Goal: Task Accomplishment & Management: Use online tool/utility

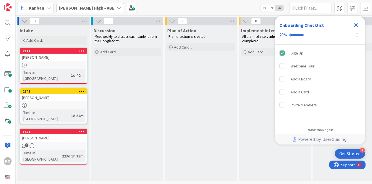
click at [356, 26] on icon "Close Checklist" at bounding box center [356, 25] width 7 height 7
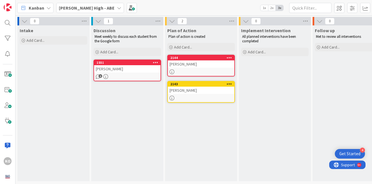
click at [198, 94] on link "2143 [PERSON_NAME]" at bounding box center [201, 92] width 68 height 22
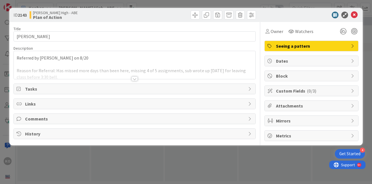
click at [104, 69] on div at bounding box center [135, 72] width 242 height 14
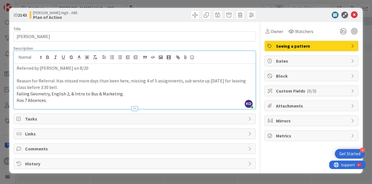
click at [58, 99] on p "Has 7 Absences." at bounding box center [135, 100] width 236 height 6
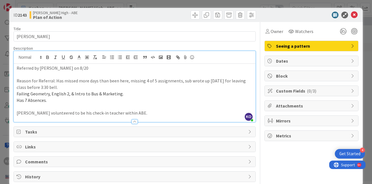
click at [136, 121] on div at bounding box center [135, 121] width 6 height 5
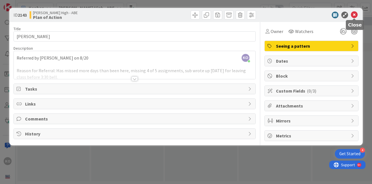
click at [355, 15] on icon at bounding box center [354, 15] width 7 height 7
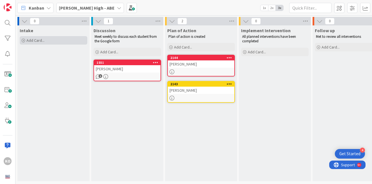
click at [54, 40] on div "Add Card..." at bounding box center [54, 40] width 68 height 8
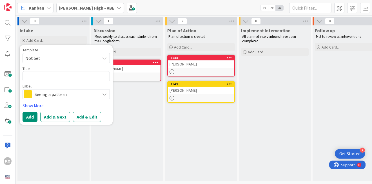
type textarea "x"
type textarea "J"
type textarea "x"
type textarea "[PERSON_NAME]"
type textarea "x"
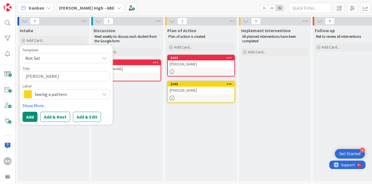
type textarea "[PERSON_NAME]"
type textarea "x"
type textarea "[PERSON_NAME]"
type textarea "x"
type textarea "J"
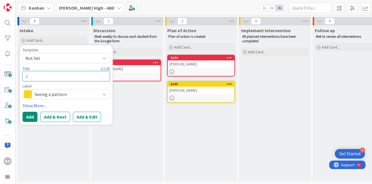
type textarea "x"
type textarea "Jo"
type textarea "x"
type textarea "[PERSON_NAME]"
type textarea "x"
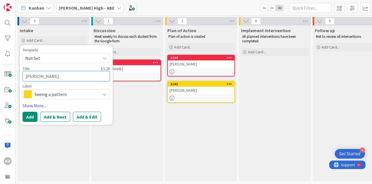
type textarea "[PERSON_NAME]"
type textarea "x"
type textarea "[PERSON_NAME]"
type textarea "x"
type textarea "[PERSON_NAME]"
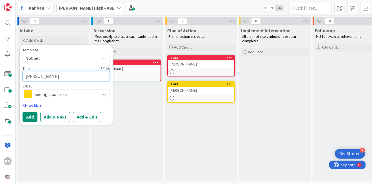
type textarea "x"
type textarea "[PERSON_NAME]"
type textarea "x"
type textarea "[PERSON_NAME]"
type textarea "x"
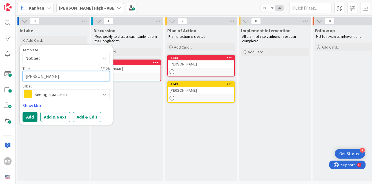
type textarea "[PERSON_NAME]"
type textarea "x"
type textarea "[PERSON_NAME]"
type textarea "x"
type textarea "[PERSON_NAME]"
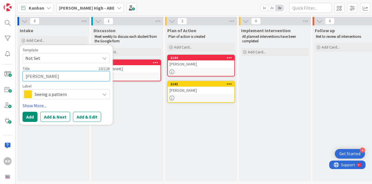
type textarea "x"
type textarea "[PERSON_NAME]"
type textarea "x"
type textarea "[PERSON_NAME]"
type textarea "x"
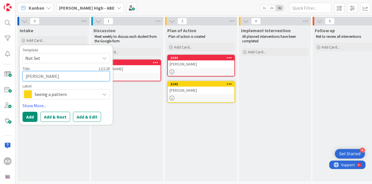
type textarea "[PERSON_NAME] Fl"
type textarea "x"
type textarea "[PERSON_NAME]"
type textarea "x"
type textarea "[PERSON_NAME] [PERSON_NAME]"
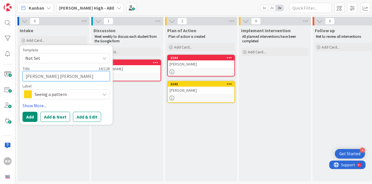
type textarea "x"
type textarea "[PERSON_NAME]"
type textarea "x"
type textarea "[PERSON_NAME]"
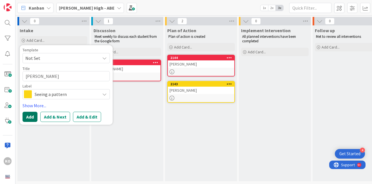
click at [32, 115] on button "Add" at bounding box center [30, 117] width 15 height 10
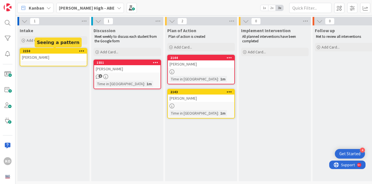
click at [52, 52] on div "2150" at bounding box center [55, 51] width 64 height 4
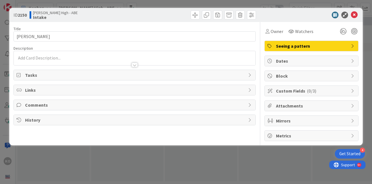
click at [53, 57] on body "4 Get Started KO Kanban [PERSON_NAME] High - ABE 1x 2x 3x 1 Intake Add Card... …" at bounding box center [186, 92] width 372 height 184
click at [54, 57] on p at bounding box center [135, 58] width 236 height 6
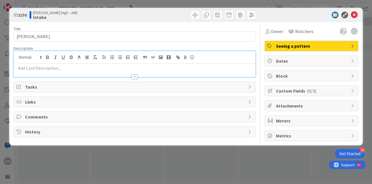
click at [98, 67] on p at bounding box center [135, 68] width 236 height 6
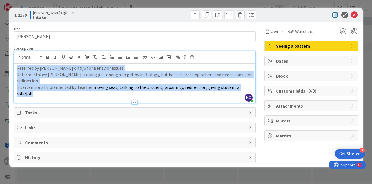
drag, startPoint x: 250, startPoint y: 78, endPoint x: 15, endPoint y: 66, distance: 235.6
click at [15, 66] on div "Referred by [PERSON_NAME] on 9/5 for Behavior Issues. Referral States: [PERSON_…" at bounding box center [135, 83] width 242 height 39
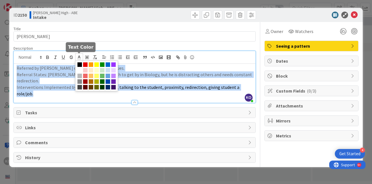
click at [79, 56] on polyline at bounding box center [79, 57] width 2 height 2
click at [79, 64] on span at bounding box center [79, 64] width 5 height 5
click at [82, 87] on span at bounding box center [79, 87] width 5 height 5
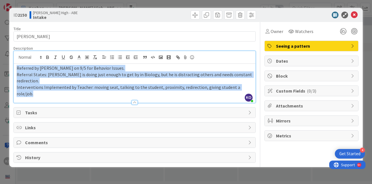
click at [117, 84] on span "Interventions Implemented by Teacher: moving seat, talking to the student, prox…" at bounding box center [129, 90] width 225 height 12
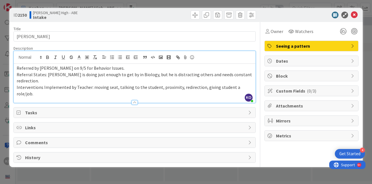
click at [251, 76] on p "Referral States: [PERSON_NAME] is doing just enough to get by in Biology, but h…" at bounding box center [135, 77] width 236 height 13
click at [251, 84] on p "Interventions Implemented by Teacher: moving seat, talking to the student, prox…" at bounding box center [135, 90] width 236 height 13
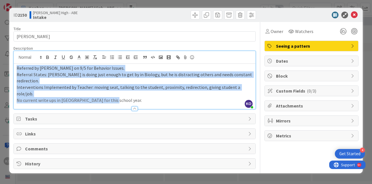
drag, startPoint x: 112, startPoint y: 84, endPoint x: 23, endPoint y: 61, distance: 91.9
click at [23, 61] on div "[PERSON_NAME] just joined Referred by [PERSON_NAME] on 9/5 for Behavior Issues.…" at bounding box center [135, 80] width 242 height 58
click at [78, 57] on icon at bounding box center [79, 57] width 5 height 5
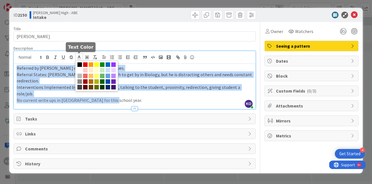
click at [80, 88] on span at bounding box center [79, 87] width 5 height 5
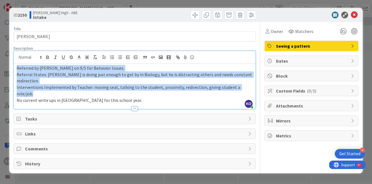
click at [131, 97] on p "No current write ups in [GEOGRAPHIC_DATA] for this school year." at bounding box center [135, 100] width 236 height 6
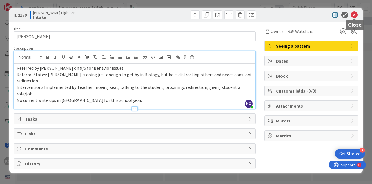
click at [354, 16] on icon at bounding box center [354, 15] width 7 height 7
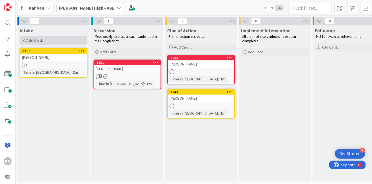
click at [32, 40] on span "Add Card..." at bounding box center [35, 40] width 18 height 5
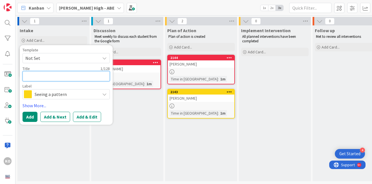
type textarea "x"
type textarea "E"
type textarea "x"
type textarea "Et"
type textarea "x"
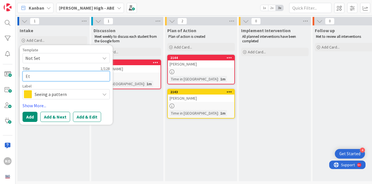
type textarea "Eth"
type textarea "x"
type textarea "[PERSON_NAME]"
type textarea "x"
type textarea "[PERSON_NAME]"
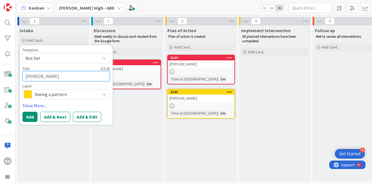
type textarea "x"
type textarea "[PERSON_NAME]"
type textarea "x"
type textarea "[PERSON_NAME]"
type textarea "x"
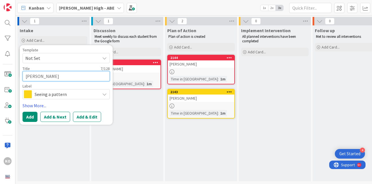
type textarea "[PERSON_NAME]"
type textarea "x"
type textarea "[PERSON_NAME] [PERSON_NAME]"
type textarea "x"
type textarea "[PERSON_NAME]"
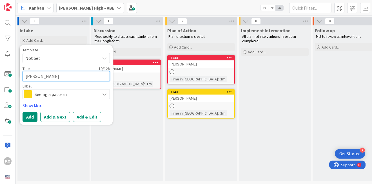
type textarea "x"
type textarea "[PERSON_NAME]"
type textarea "x"
type textarea "[PERSON_NAME]"
click at [31, 115] on button "Add" at bounding box center [30, 117] width 15 height 10
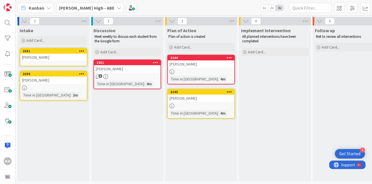
click at [58, 58] on div "[PERSON_NAME]" at bounding box center [53, 57] width 66 height 7
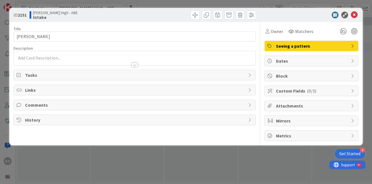
click at [56, 55] on p at bounding box center [135, 58] width 236 height 6
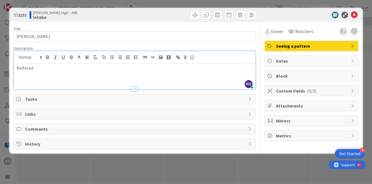
click at [23, 68] on p "Reffered" at bounding box center [135, 68] width 236 height 6
click at [37, 69] on p "Referred" at bounding box center [135, 68] width 236 height 6
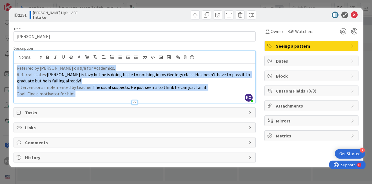
drag, startPoint x: 77, startPoint y: 92, endPoint x: 13, endPoint y: 59, distance: 71.2
click at [13, 59] on div "ID 2151 [PERSON_NAME] High - ABE Intake Title 12 / 128 [PERSON_NAME] Descriptio…" at bounding box center [186, 87] width 354 height 159
click at [77, 58] on icon at bounding box center [79, 57] width 5 height 5
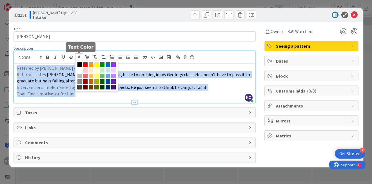
click at [78, 88] on span at bounding box center [79, 87] width 5 height 5
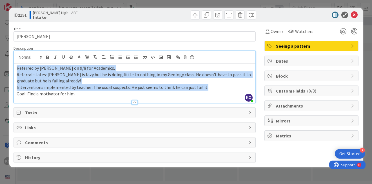
click at [79, 92] on p "Goal: Find a motivator for him." at bounding box center [135, 93] width 236 height 6
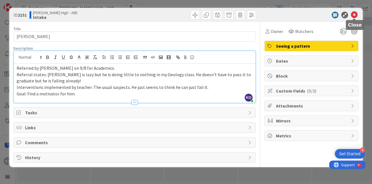
click at [354, 13] on icon at bounding box center [354, 15] width 7 height 7
